Goal: Task Accomplishment & Management: Manage account settings

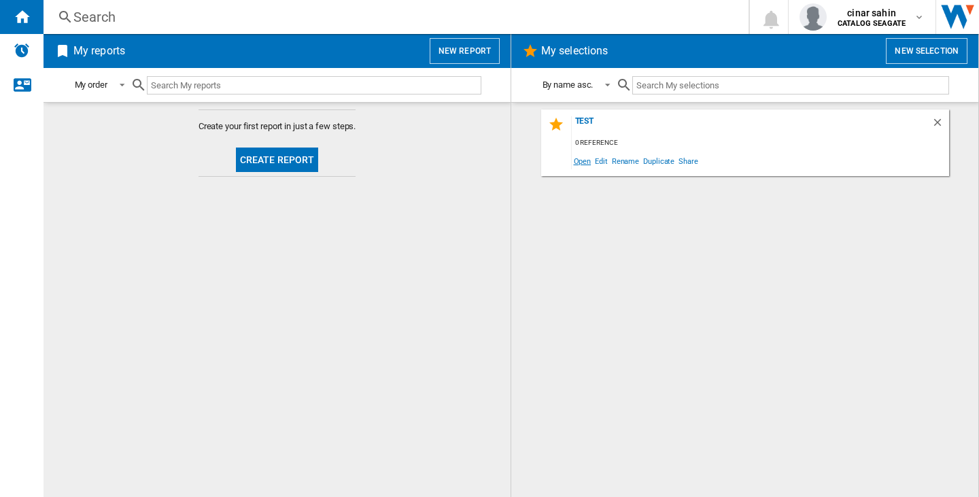
click at [574, 162] on span "Open" at bounding box center [583, 161] width 22 height 18
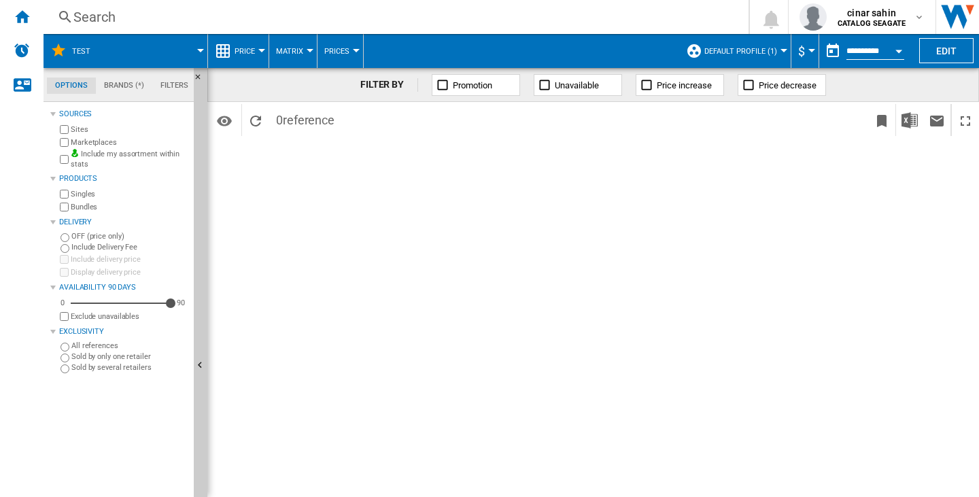
click at [751, 50] on span "Default profile (1)" at bounding box center [740, 51] width 73 height 9
click at [746, 48] on span "Default profile (1)" at bounding box center [740, 51] width 73 height 9
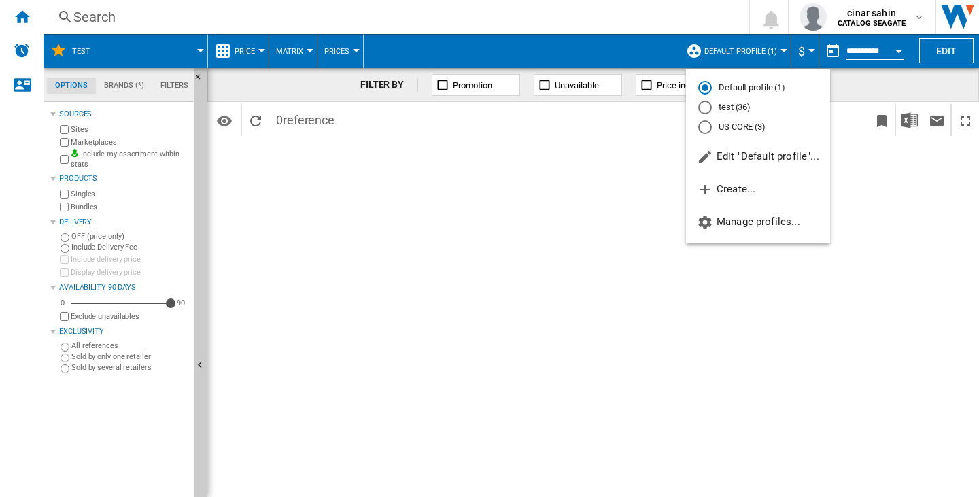
click at [734, 104] on md-radio-button "test (36)" at bounding box center [758, 107] width 120 height 13
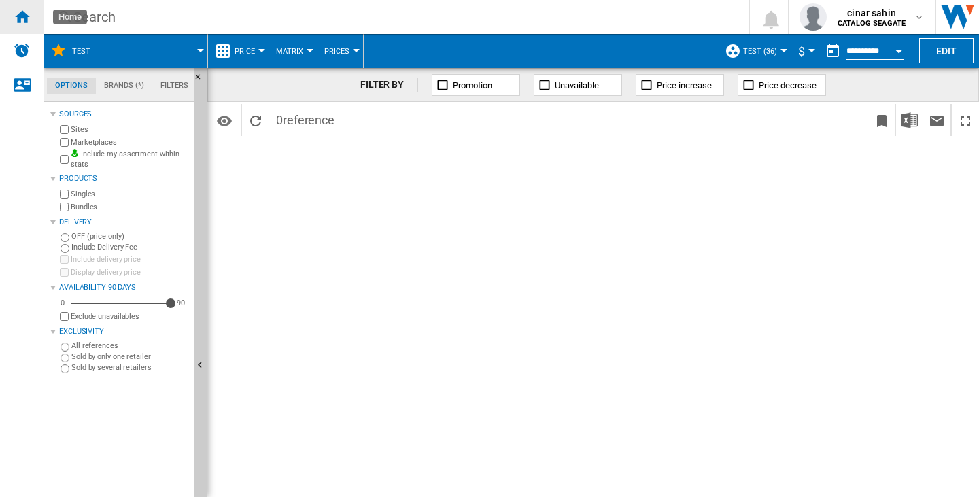
click at [26, 16] on ng-md-icon "Home" at bounding box center [22, 16] width 16 height 16
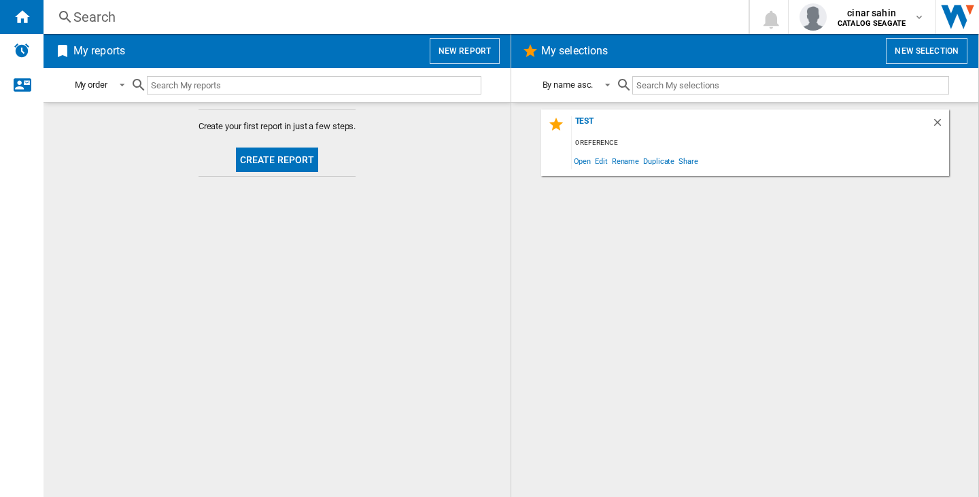
click at [449, 50] on button "New report" at bounding box center [465, 51] width 70 height 26
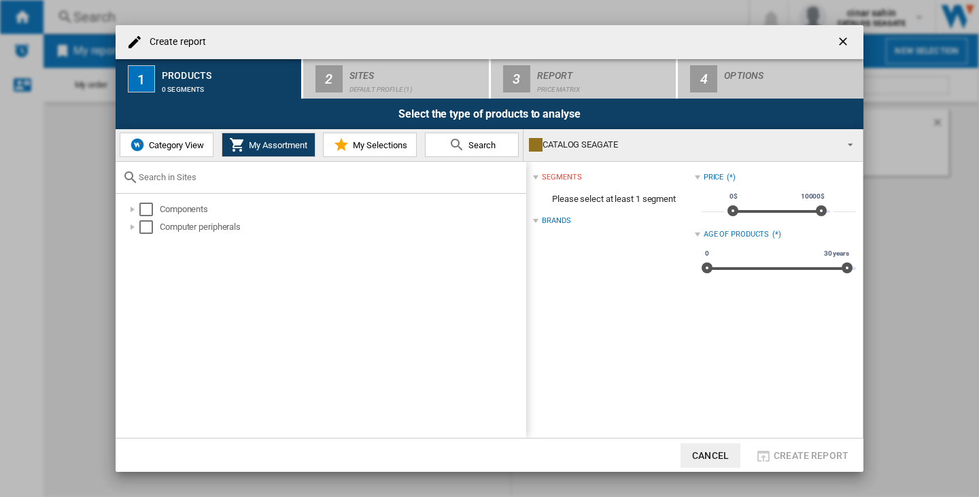
click at [846, 43] on ng-md-icon "getI18NText('BUTTONS.CLOSE_DIALOG')" at bounding box center [844, 43] width 16 height 16
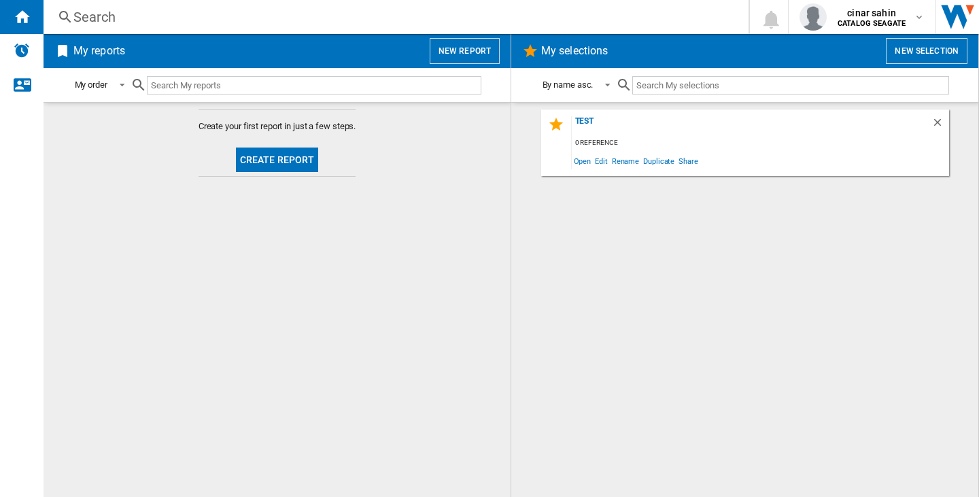
click at [71, 18] on ng-md-icon at bounding box center [65, 17] width 16 height 17
click at [104, 24] on div "Search" at bounding box center [393, 16] width 640 height 19
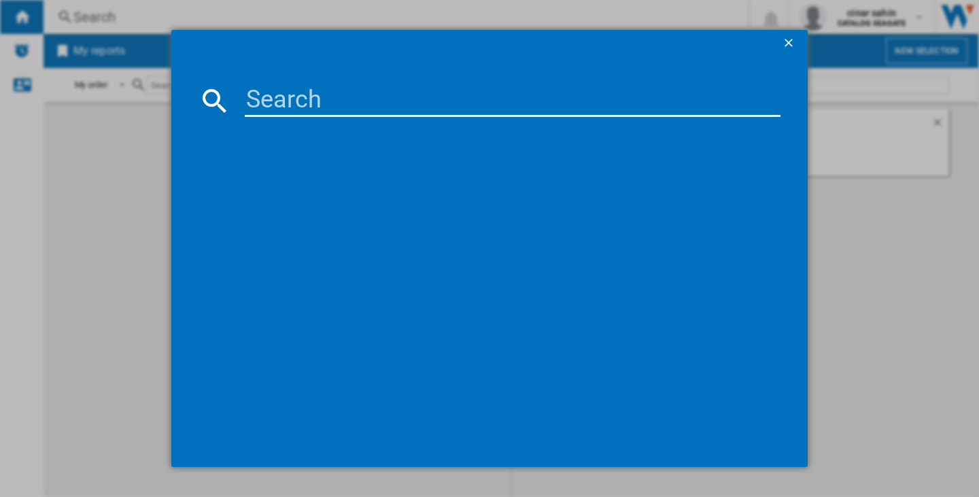
click at [292, 100] on input at bounding box center [513, 100] width 536 height 33
paste input "wd40efpx"
type input "wd40efpx"
click at [288, 100] on input "wd40efpx" at bounding box center [513, 100] width 536 height 33
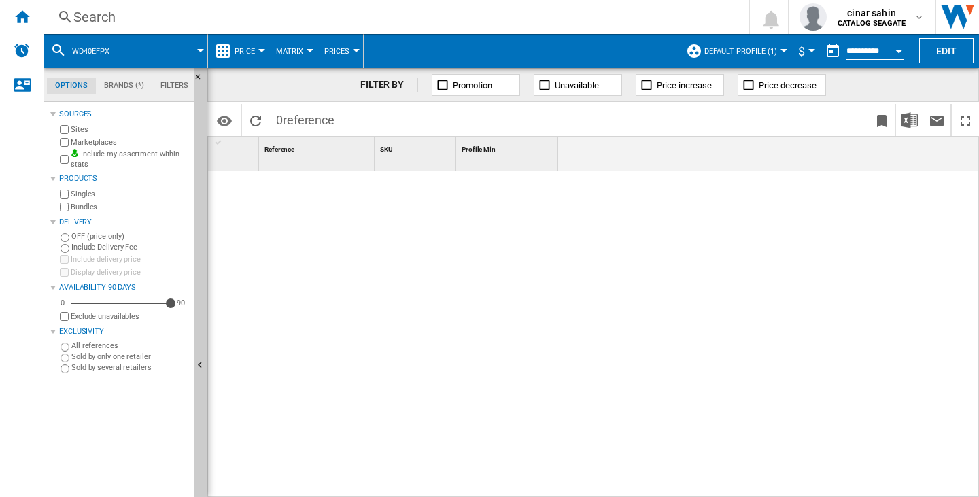
click at [724, 54] on span "Default profile (1)" at bounding box center [740, 51] width 73 height 9
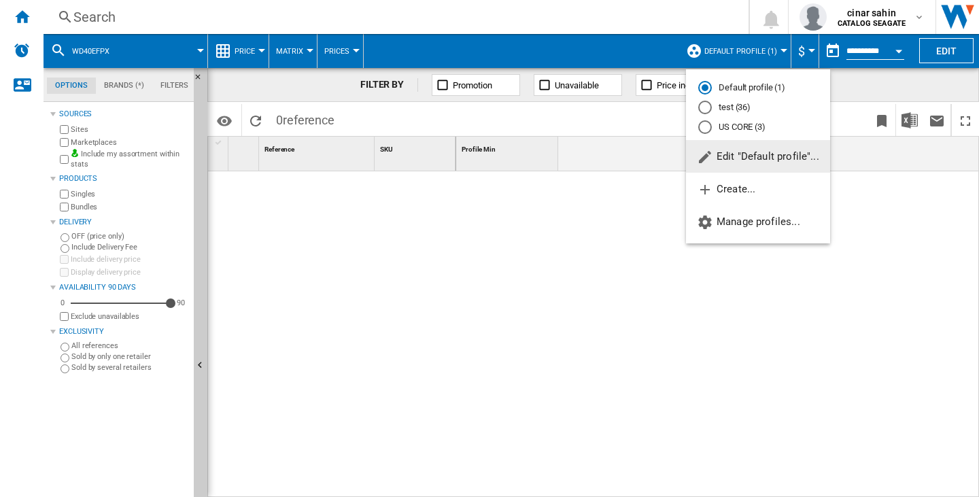
click at [744, 156] on span "Edit "Default profile"..." at bounding box center [758, 156] width 122 height 12
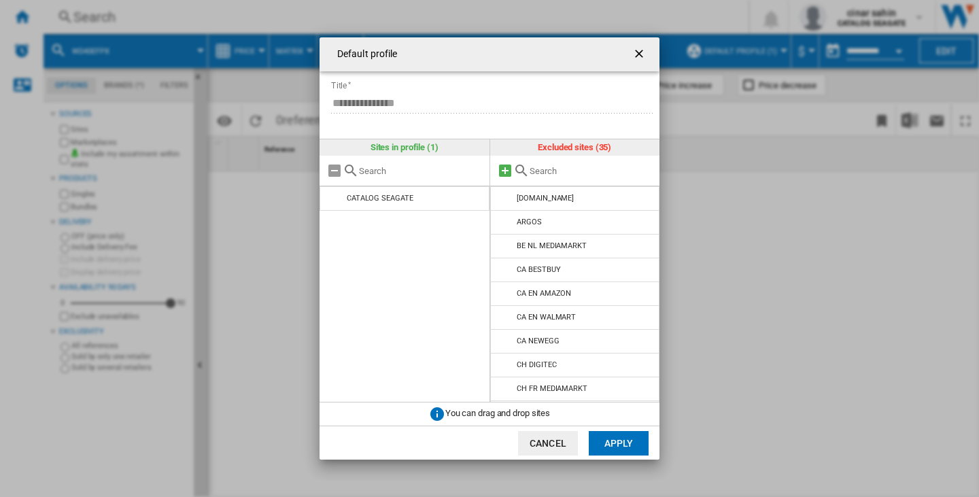
click at [498, 169] on md-icon at bounding box center [505, 170] width 16 height 16
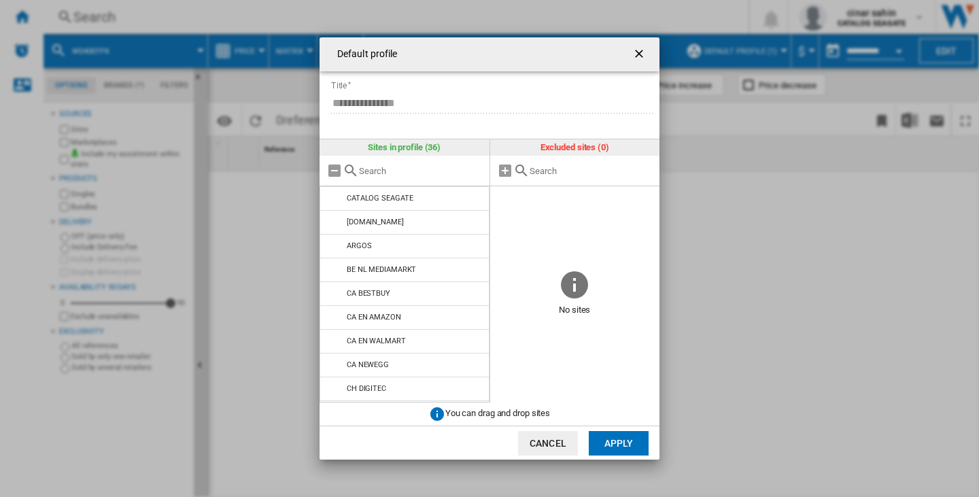
click at [627, 438] on button "Apply" at bounding box center [619, 443] width 60 height 24
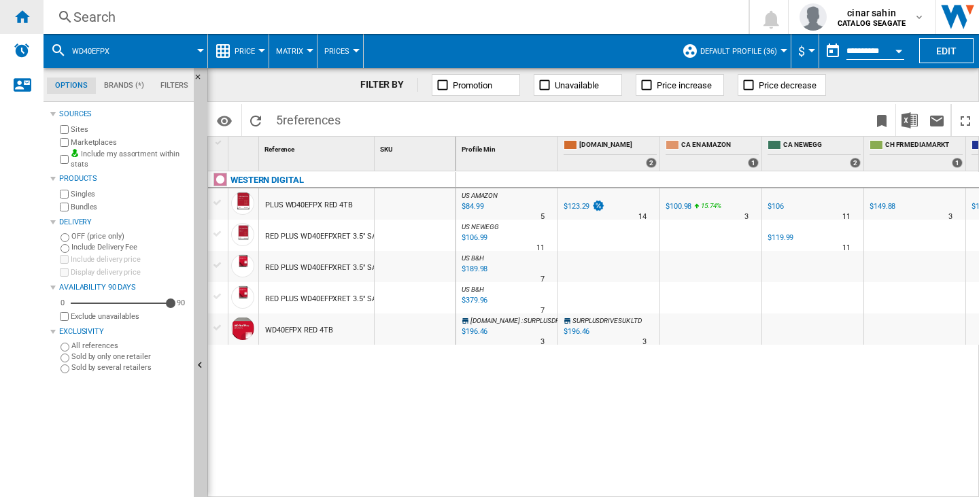
click at [24, 7] on div "Home" at bounding box center [21, 17] width 43 height 34
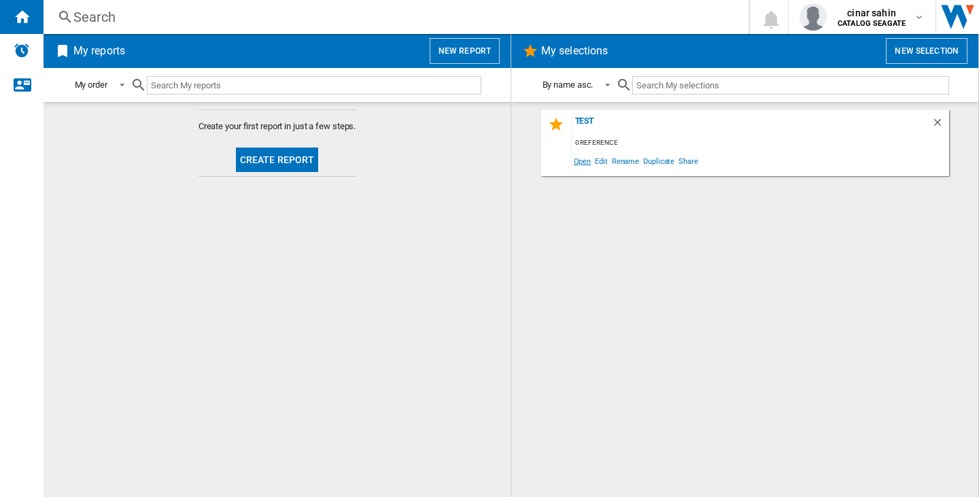
click at [575, 162] on span "Open" at bounding box center [583, 161] width 22 height 18
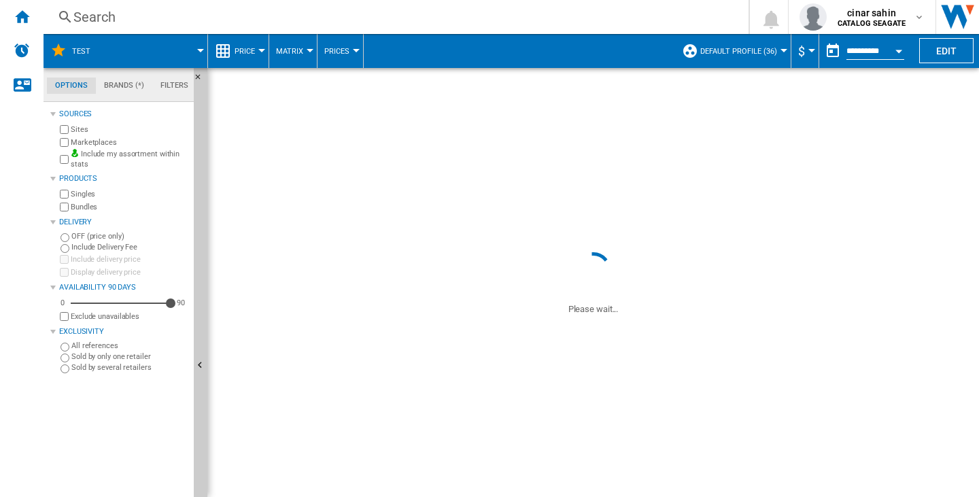
click at [958, 56] on button "Edit" at bounding box center [946, 50] width 54 height 25
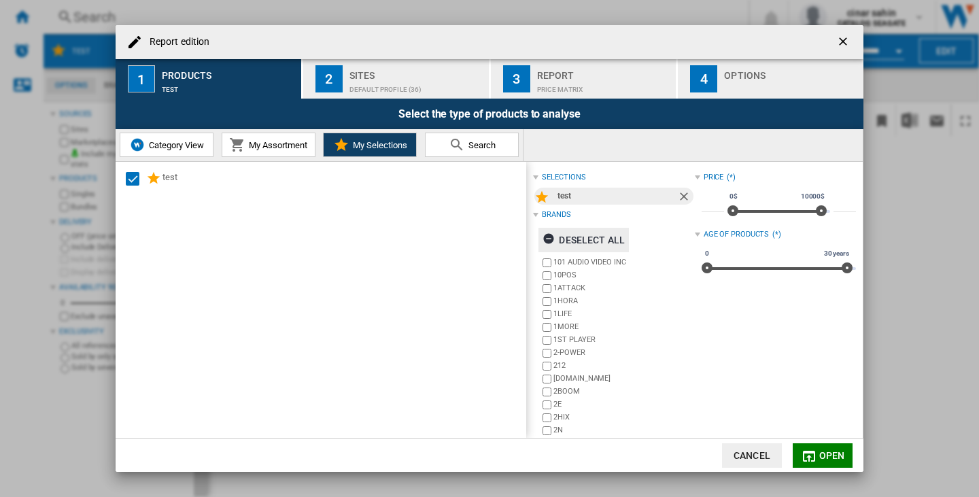
click at [602, 241] on div "Deselect all" at bounding box center [583, 240] width 82 height 24
click at [598, 243] on div "Select all" at bounding box center [577, 240] width 70 height 24
click at [598, 243] on div "Deselect all" at bounding box center [583, 240] width 82 height 24
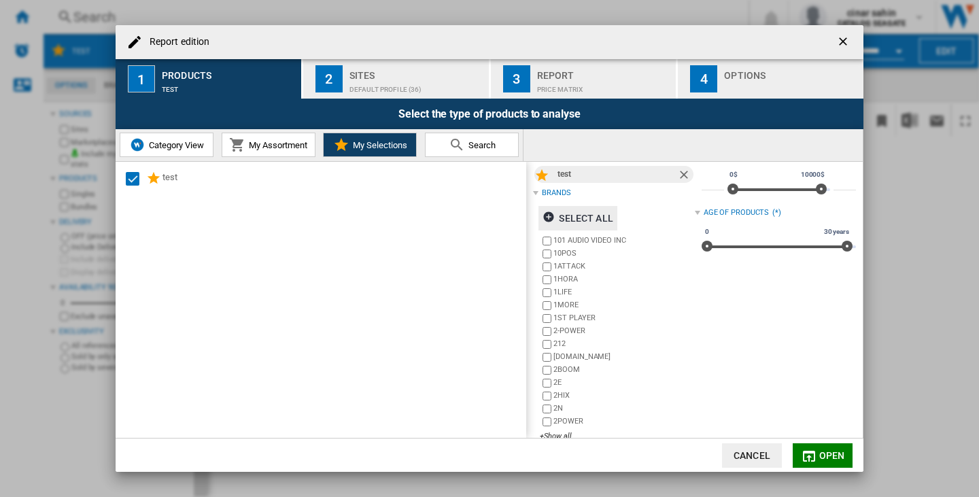
scroll to position [41, 0]
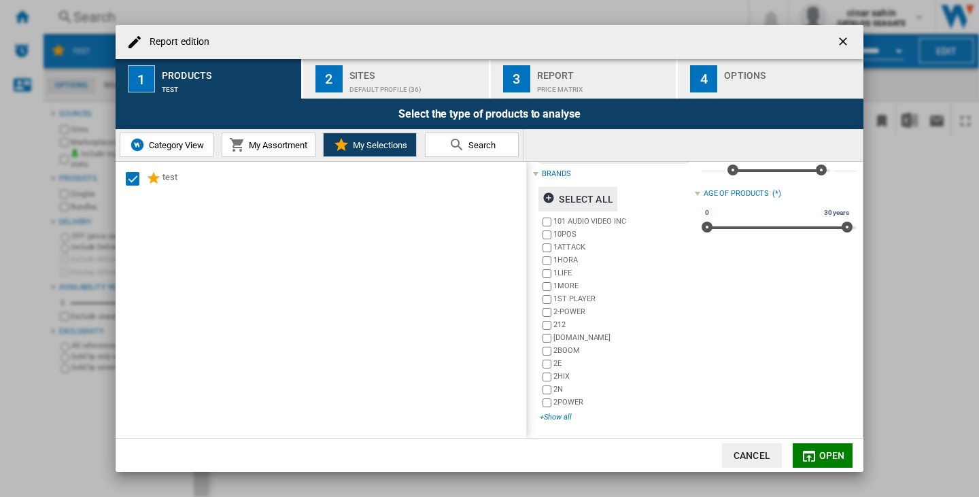
click at [568, 414] on div "+Show all" at bounding box center [617, 417] width 154 height 10
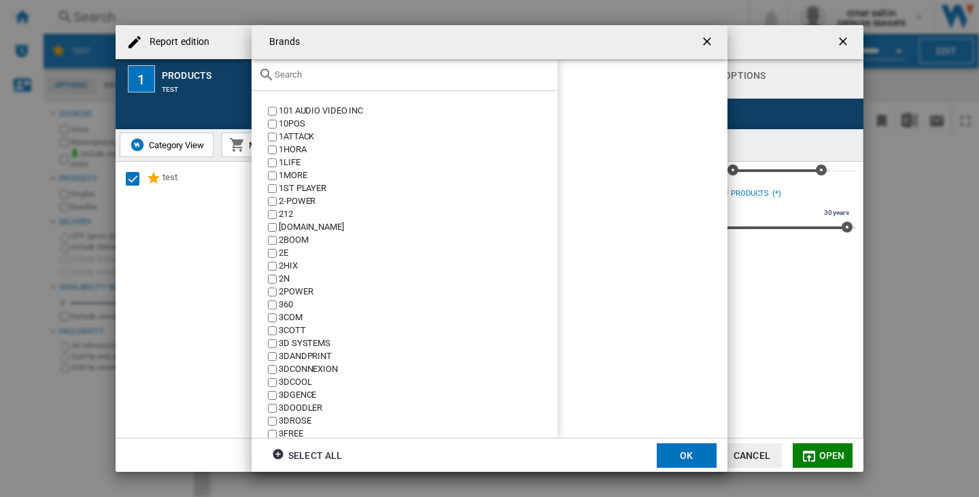
click at [339, 75] on input "text" at bounding box center [413, 74] width 276 height 10
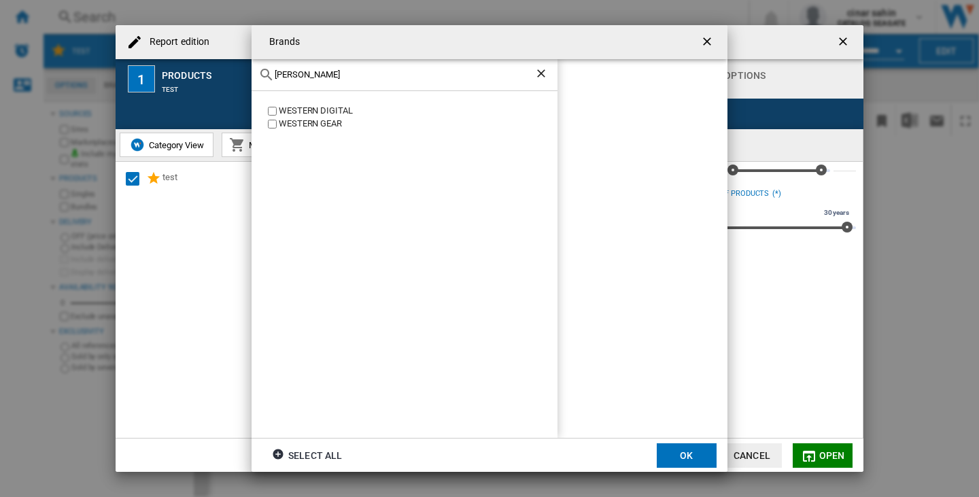
type input "wester"
click at [314, 105] on div "WESTERN DIGITAL" at bounding box center [418, 111] width 279 height 13
click at [684, 453] on button "OK" at bounding box center [687, 455] width 60 height 24
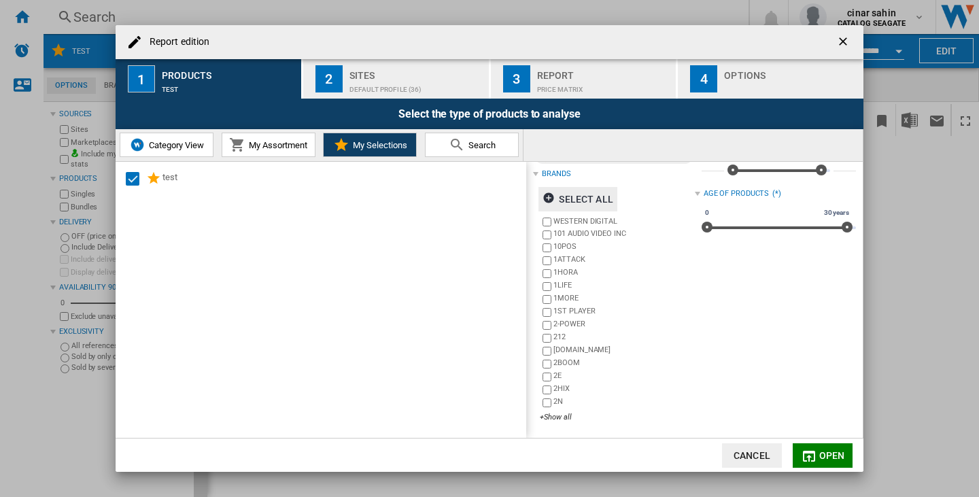
click at [839, 454] on span "Open" at bounding box center [832, 455] width 26 height 11
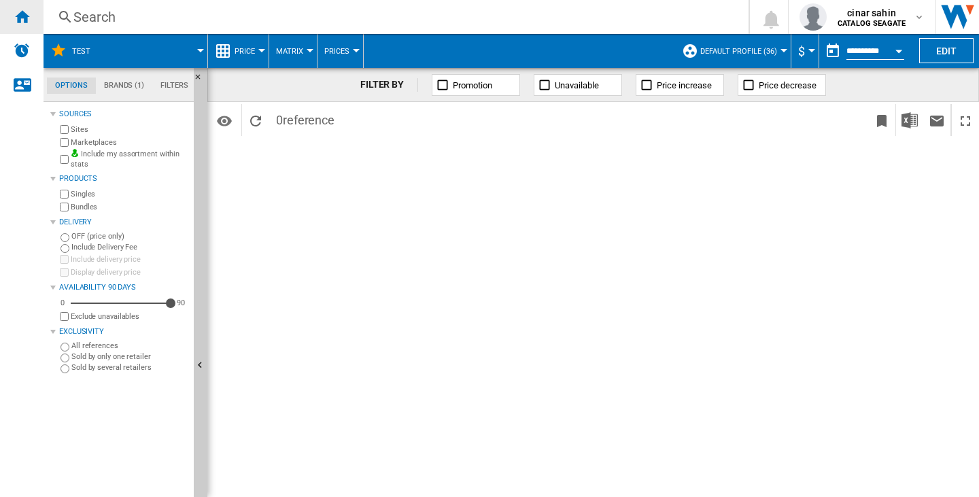
click at [29, 4] on div "Home" at bounding box center [21, 17] width 43 height 34
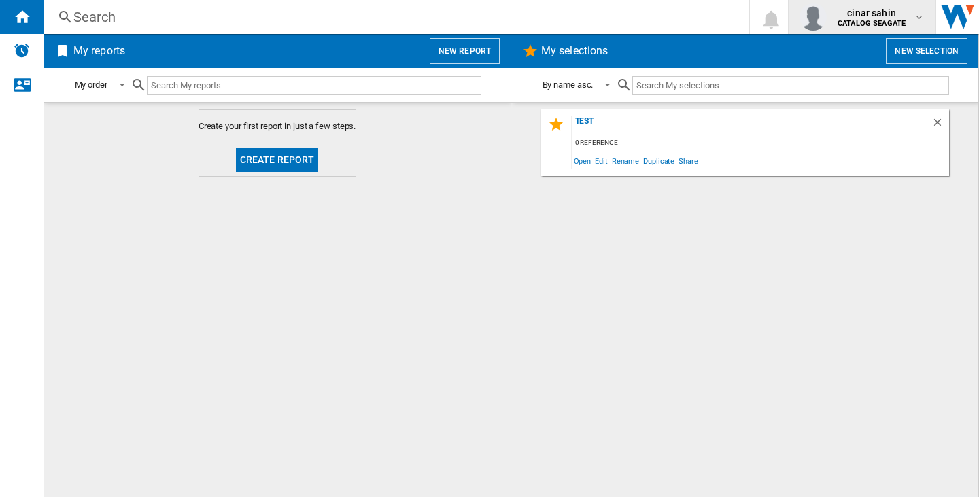
click at [853, 8] on span "cinar sahin" at bounding box center [871, 13] width 68 height 14
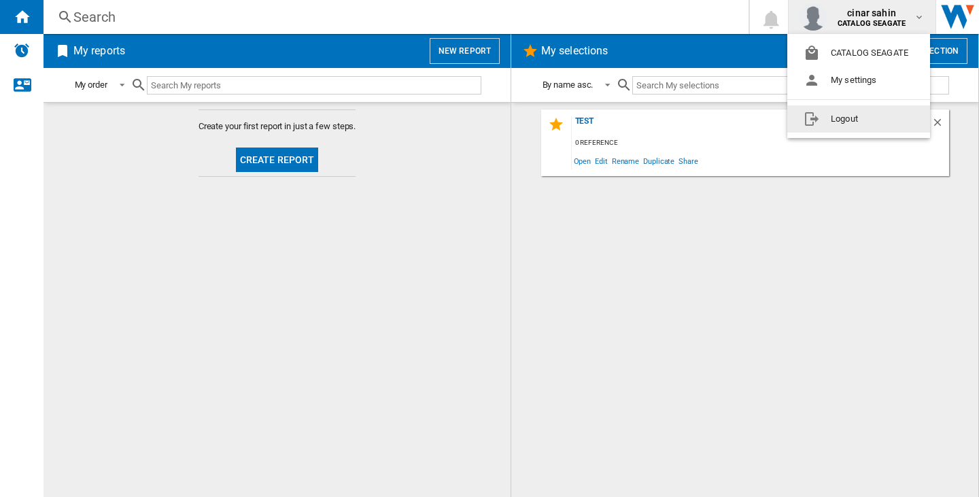
click at [422, 29] on md-backdrop at bounding box center [489, 248] width 979 height 497
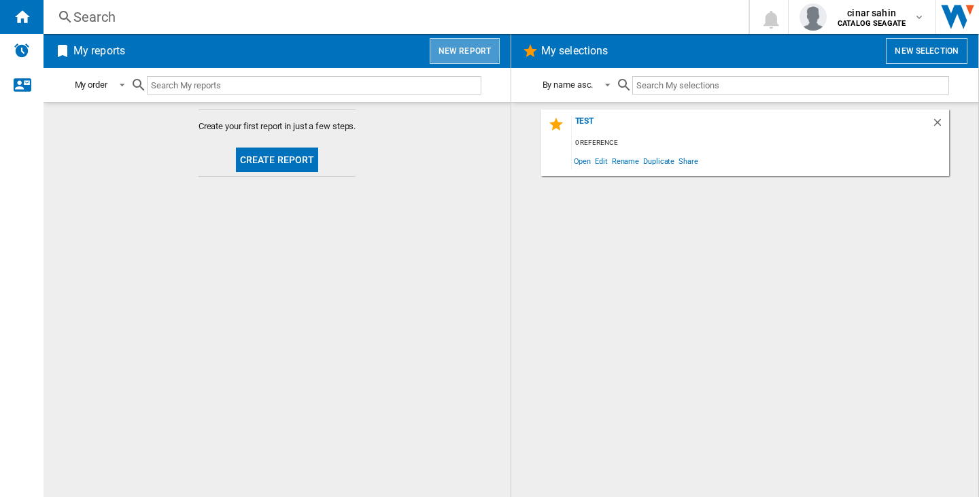
click at [449, 49] on button "New report" at bounding box center [465, 51] width 70 height 26
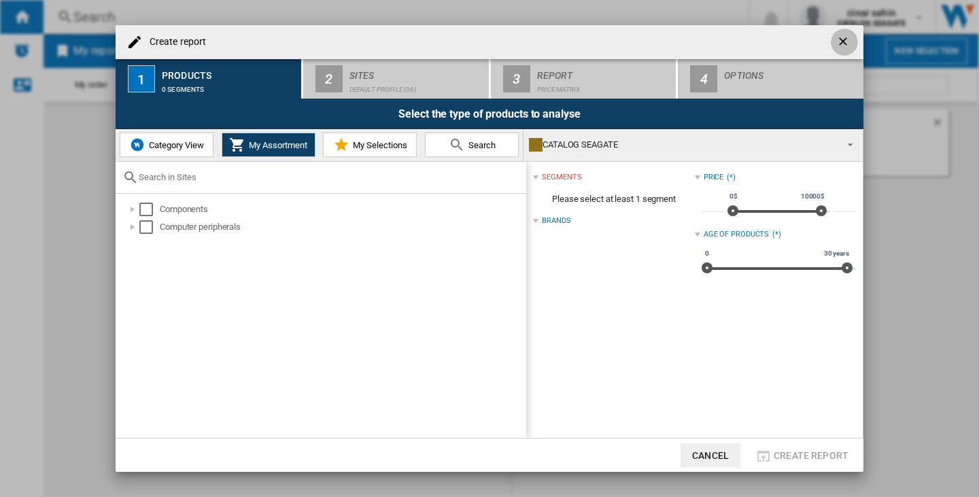
click at [843, 38] on ng-md-icon "getI18NText('BUTTONS.CLOSE_DIALOG')" at bounding box center [844, 43] width 16 height 16
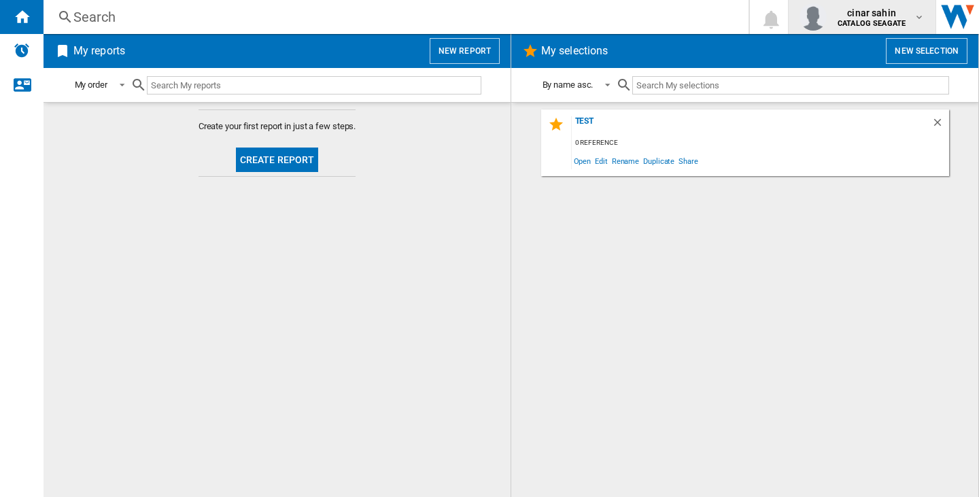
click at [859, 18] on span "cinar sahin" at bounding box center [871, 13] width 68 height 14
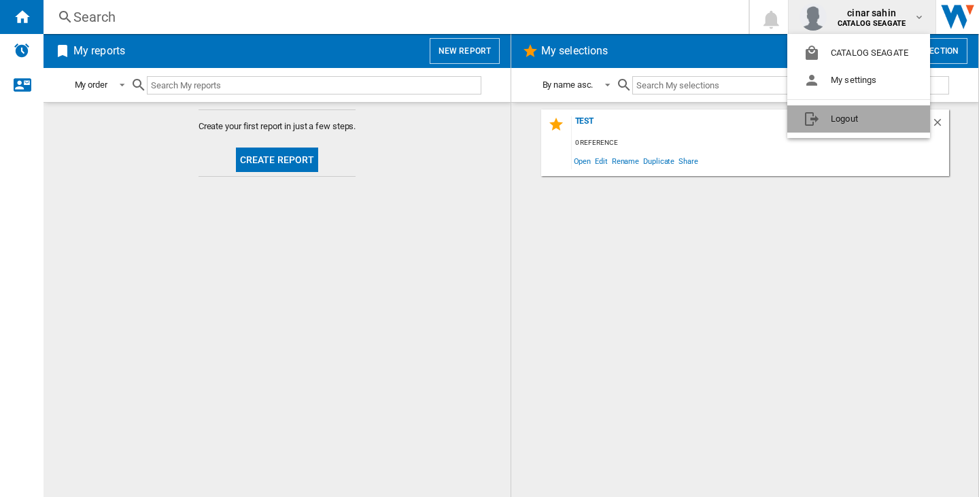
click at [873, 124] on button "Logout" at bounding box center [858, 118] width 143 height 27
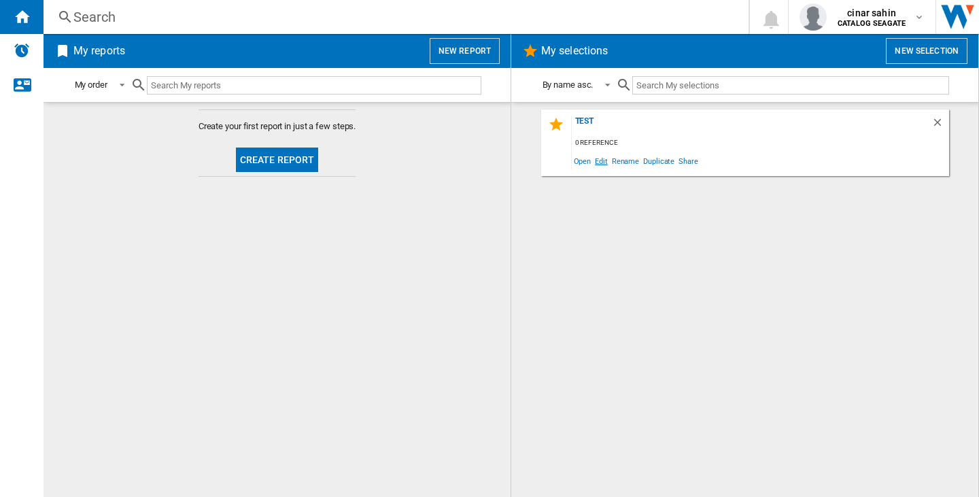
click at [599, 160] on span "Edit" at bounding box center [601, 161] width 17 height 18
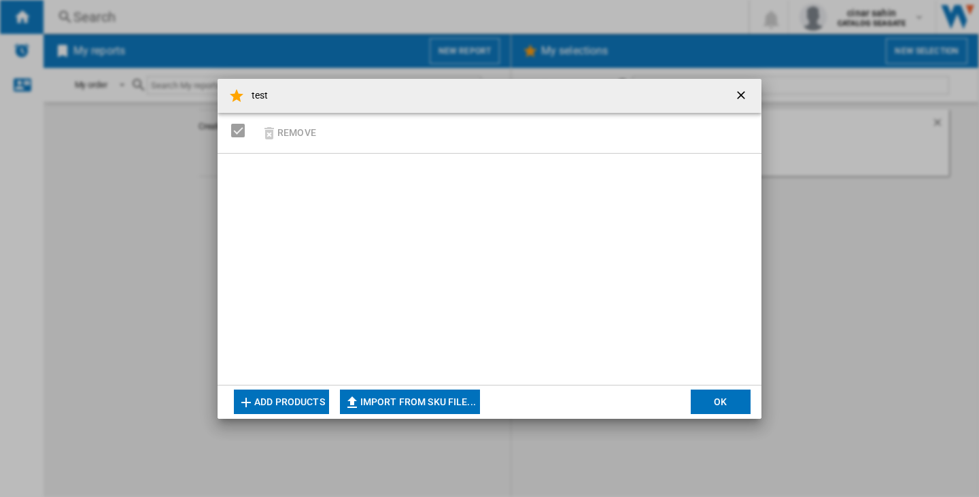
click at [319, 398] on button "Add products" at bounding box center [281, 401] width 95 height 24
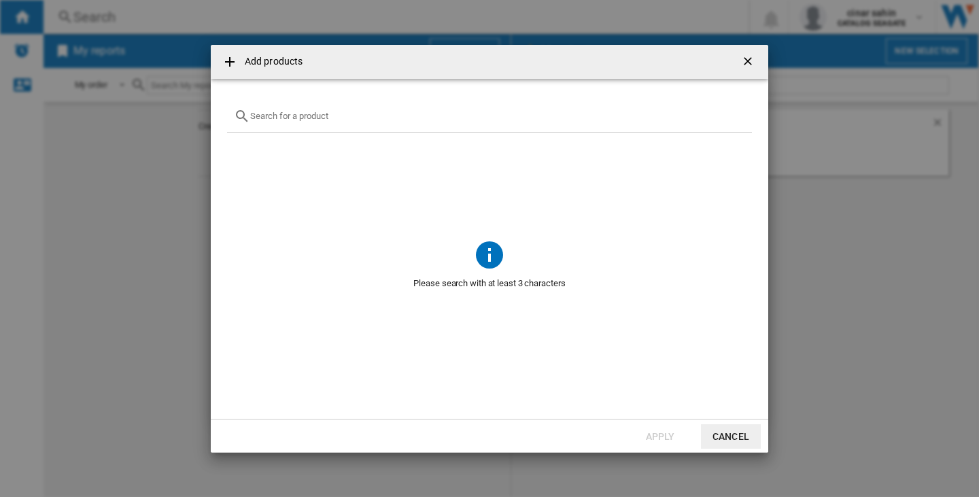
click at [301, 114] on input "text" at bounding box center [497, 116] width 495 height 10
click at [338, 117] on input "text" at bounding box center [497, 116] width 495 height 10
paste input "WESTERN DIGITAL PLUS WD40EFPX RED 4TB"
type input "WESTERN DIGITAL PLUS WD40EFPX RED 4TB"
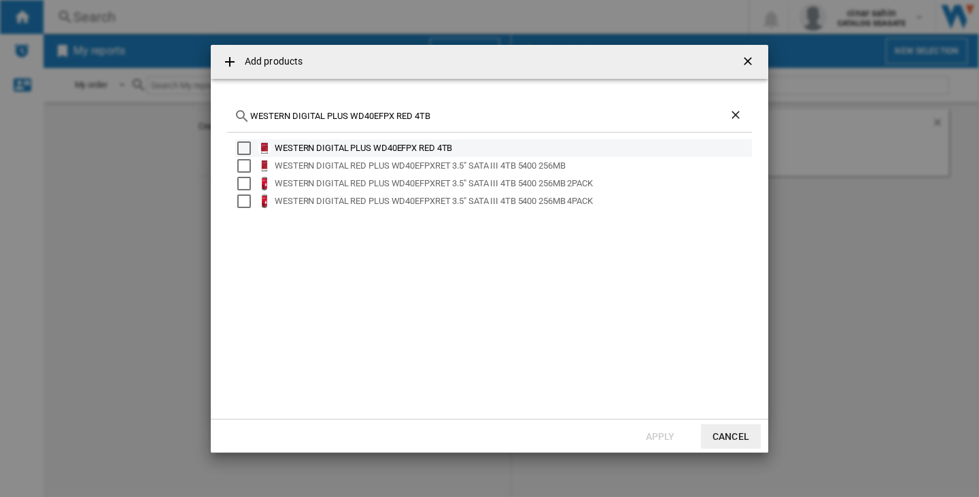
click at [245, 154] on div "Select" at bounding box center [244, 148] width 14 height 14
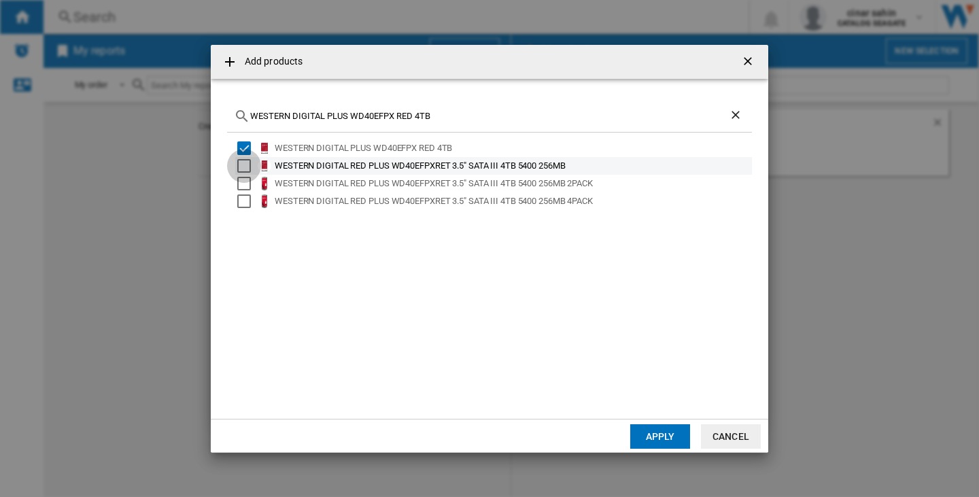
click at [242, 168] on div "Select" at bounding box center [244, 166] width 14 height 14
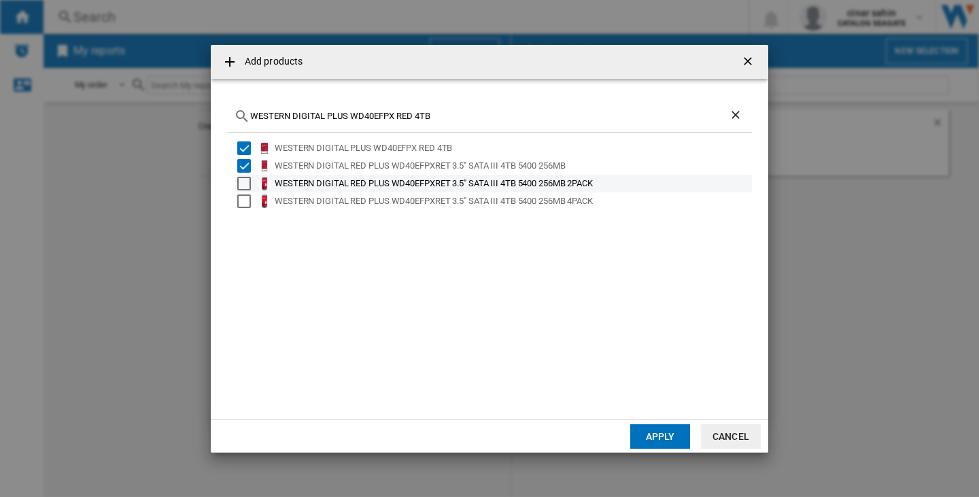
click at [242, 190] on div "WESTERN DIGITAL RED PLUS WD40EFPXRET 3.5" SATA III 4TB 5400 256MB 2PACK" at bounding box center [493, 184] width 517 height 18
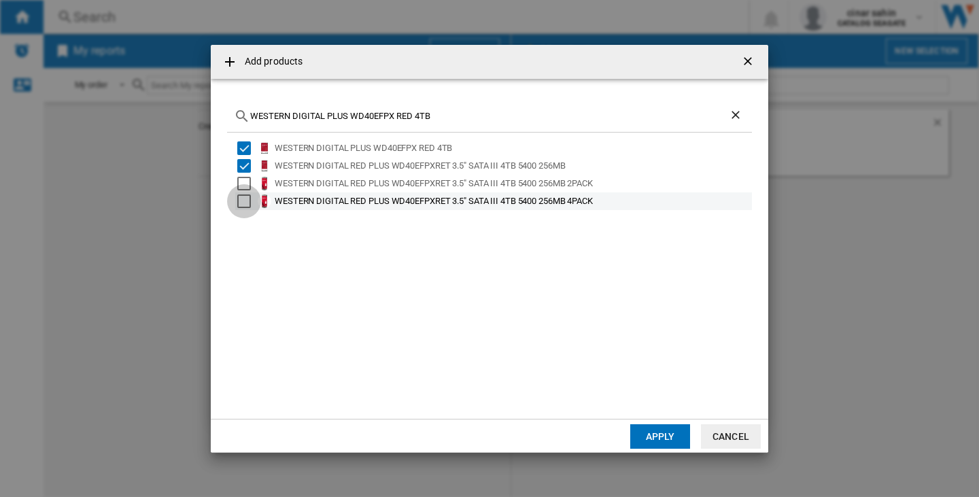
click at [243, 198] on div "Select" at bounding box center [244, 201] width 14 height 14
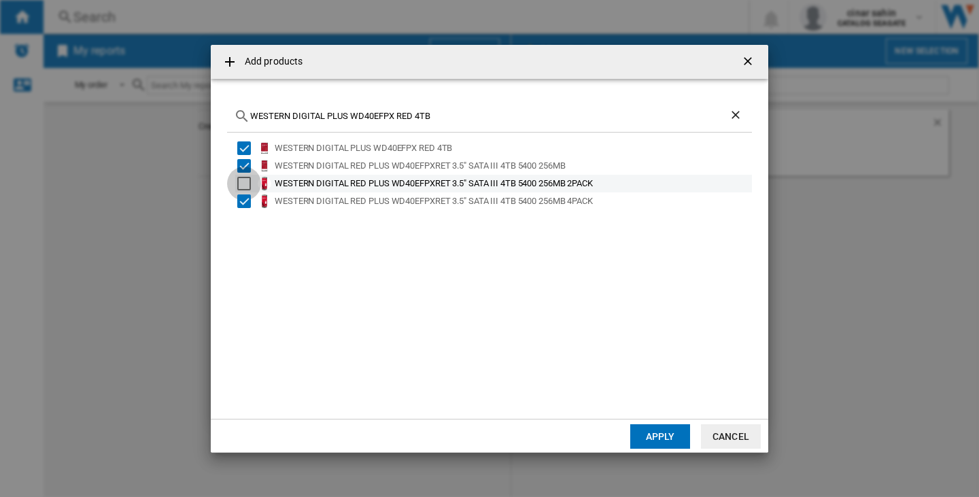
click at [246, 179] on div "Select" at bounding box center [244, 184] width 14 height 14
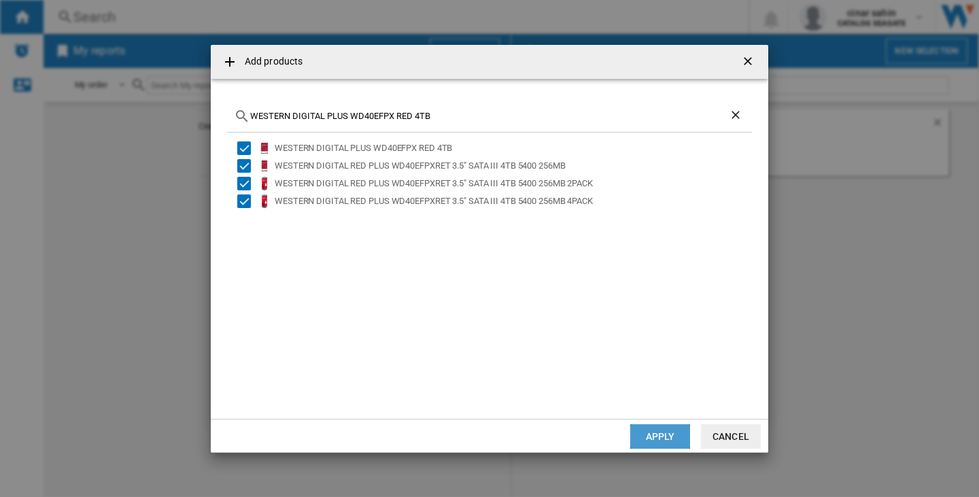
click at [662, 426] on button "Apply" at bounding box center [660, 436] width 60 height 24
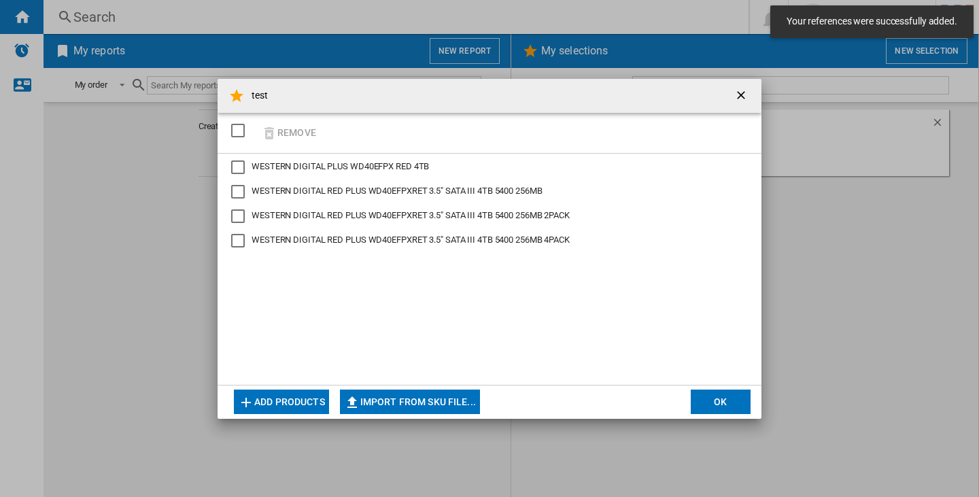
click at [710, 401] on button "OK" at bounding box center [721, 401] width 60 height 24
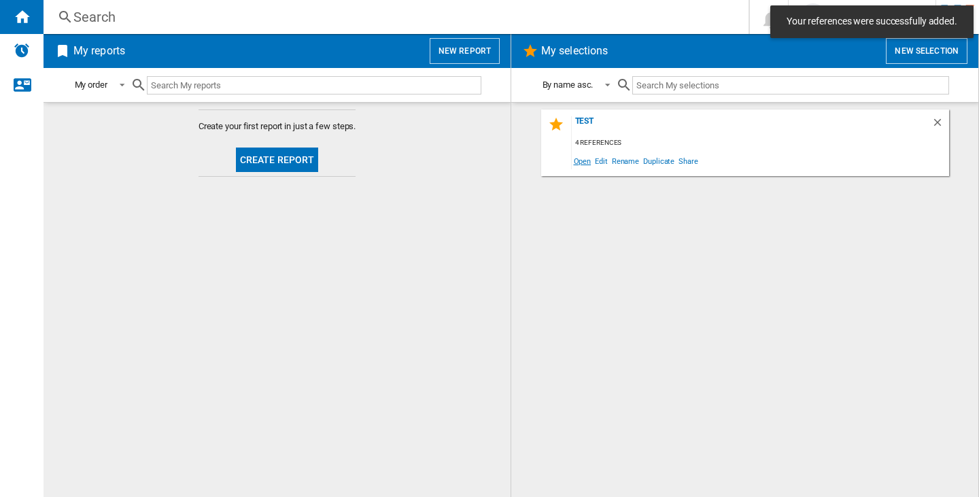
click at [585, 164] on span "Open" at bounding box center [583, 161] width 22 height 18
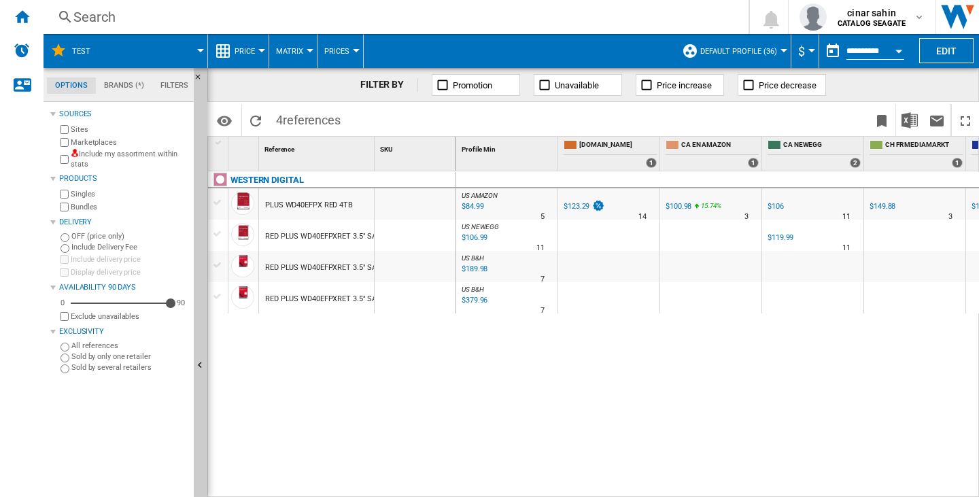
click at [646, 364] on div "US AMAZON : US AMAZON -1.0 % $84.99 % N/A 5 US AMAZON : US AMAZON UK AMAZON -1.…" at bounding box center [717, 334] width 523 height 326
click at [33, 13] on div "Home" at bounding box center [21, 17] width 43 height 34
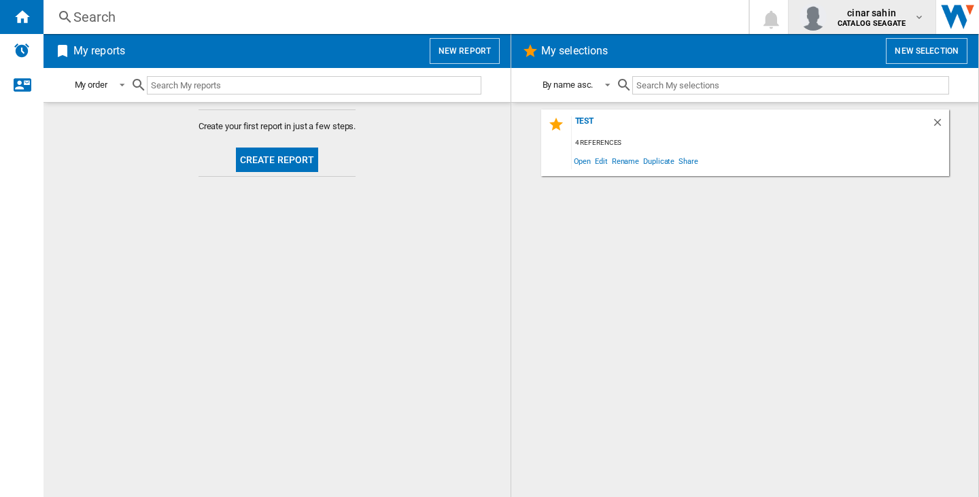
click at [856, 26] on b "CATALOG SEAGATE" at bounding box center [871, 23] width 68 height 9
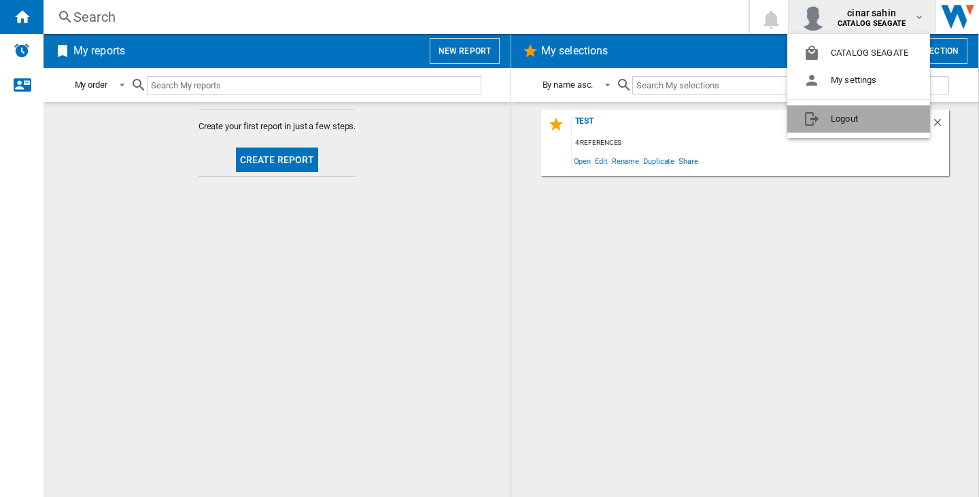
click at [841, 109] on button "Logout" at bounding box center [858, 118] width 143 height 27
